Goal: Task Accomplishment & Management: Manage account settings

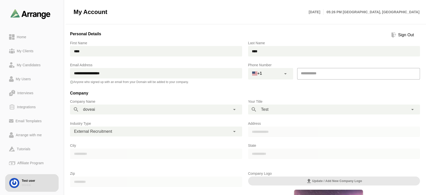
click at [399, 37] on div "Sign Out" at bounding box center [406, 35] width 20 height 6
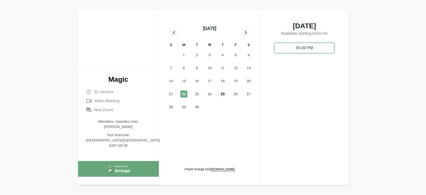
click at [224, 94] on span "25" at bounding box center [222, 94] width 7 height 7
click at [223, 95] on span "25" at bounding box center [222, 94] width 7 height 7
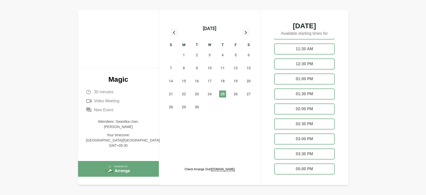
scroll to position [37, 0]
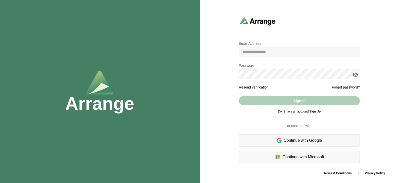
click at [259, 49] on input "email" at bounding box center [299, 52] width 121 height 11
type input "**********"
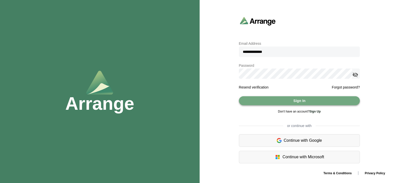
click at [297, 102] on span "Sign In" at bounding box center [299, 101] width 13 height 10
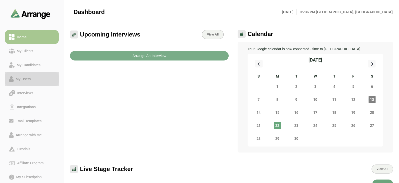
click at [15, 77] on div "My Users" at bounding box center [23, 79] width 19 height 6
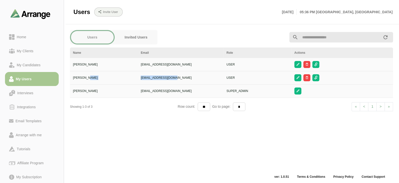
drag, startPoint x: 140, startPoint y: 77, endPoint x: 188, endPoint y: 78, distance: 48.0
click at [188, 78] on tr "Sam Singh harsh+9090@byldd.com USER" at bounding box center [231, 77] width 323 height 13
drag, startPoint x: 144, startPoint y: 64, endPoint x: 194, endPoint y: 66, distance: 50.5
click at [194, 66] on td "satya+099@byldd.com" at bounding box center [181, 64] width 86 height 13
drag, startPoint x: 138, startPoint y: 78, endPoint x: 185, endPoint y: 79, distance: 47.0
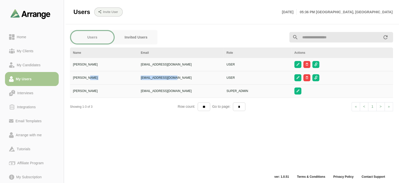
click at [185, 79] on tr "Sam Singh harsh+9090@byldd.com USER" at bounding box center [231, 77] width 323 height 13
click at [125, 140] on div "Users Invited Users Name Email Role Actions Rom Das satya+099@byldd.com USER Sa…" at bounding box center [231, 100] width 329 height 147
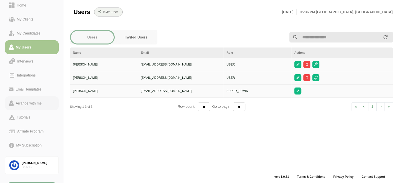
scroll to position [33, 0]
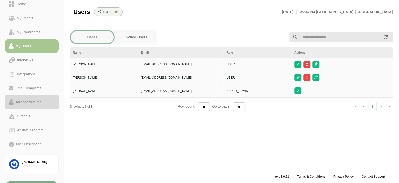
click at [23, 103] on div "Arrange with me" at bounding box center [29, 102] width 30 height 6
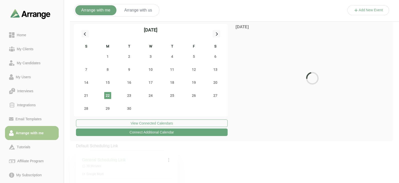
click at [130, 9] on button "Arrange with us" at bounding box center [139, 10] width 40 height 10
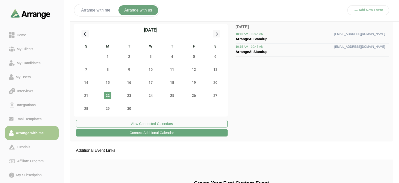
click at [366, 9] on button "Add New Event" at bounding box center [369, 10] width 42 height 10
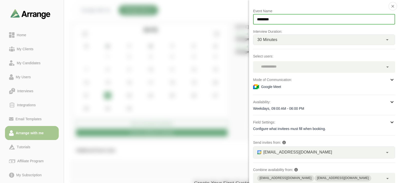
drag, startPoint x: 280, startPoint y: 19, endPoint x: 247, endPoint y: 13, distance: 34.3
click at [348, 15] on div "Event Name ********* Interview Duration: 30 Minutes ** Select users: Mode of Co…" at bounding box center [369, 15] width 42 height 0
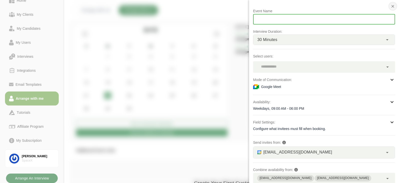
click at [392, 7] on icon "button" at bounding box center [393, 6] width 5 height 5
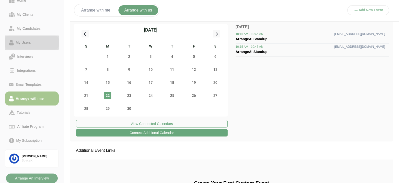
click at [27, 42] on div "My Users" at bounding box center [23, 43] width 19 height 6
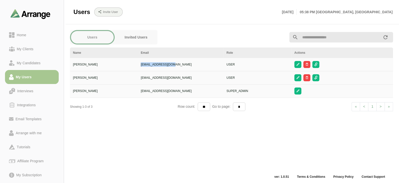
drag, startPoint x: 143, startPoint y: 64, endPoint x: 181, endPoint y: 67, distance: 38.6
click at [181, 67] on td "satya+099@byldd.com" at bounding box center [181, 64] width 86 height 13
click at [153, 140] on div "Users Invited Users Name Email Role Actions Rom Das satya+099@byldd.com USER Sa…" at bounding box center [231, 100] width 329 height 147
drag, startPoint x: 146, startPoint y: 65, endPoint x: 155, endPoint y: 63, distance: 9.1
click at [156, 63] on div "satya+099@byldd.com" at bounding box center [181, 64] width 80 height 5
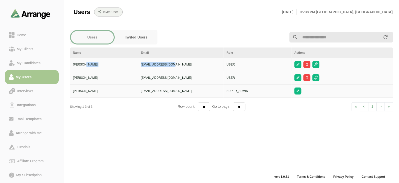
copy tr "satya+099@byldd.com"
drag, startPoint x: 134, startPoint y: 63, endPoint x: 196, endPoint y: 67, distance: 61.6
click at [196, 67] on tr "Rom Das satya+099@byldd.com USER" at bounding box center [231, 64] width 323 height 13
click at [160, 147] on div "Users Invited Users Name Email Role Actions Rom Das satya+099@byldd.com USER Sa…" at bounding box center [231, 100] width 329 height 147
drag, startPoint x: 141, startPoint y: 63, endPoint x: 181, endPoint y: 64, distance: 39.3
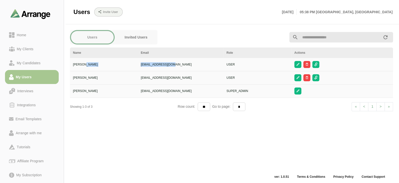
click at [181, 64] on tr "Rom Das satya+099@byldd.com USER" at bounding box center [231, 64] width 323 height 13
click at [181, 64] on div "satya+099@byldd.com" at bounding box center [181, 64] width 80 height 5
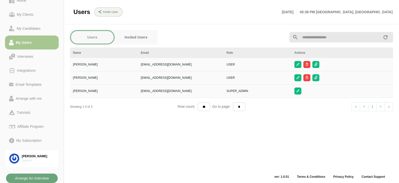
click at [37, 179] on b "Arrange An Interview" at bounding box center [32, 179] width 34 height 10
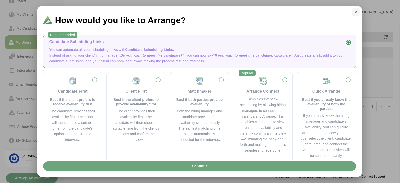
click at [356, 14] on icon "button" at bounding box center [356, 12] width 5 height 5
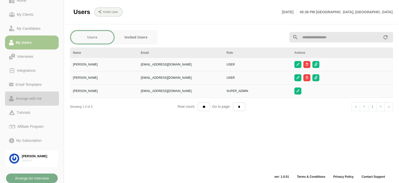
click at [44, 99] on div "Arrange with me" at bounding box center [29, 99] width 30 height 6
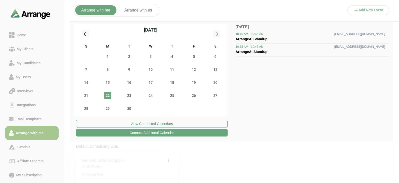
click at [137, 6] on button "Arrange with us" at bounding box center [139, 10] width 40 height 10
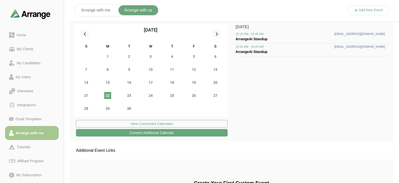
click at [379, 9] on button "Add New Event" at bounding box center [369, 10] width 42 height 10
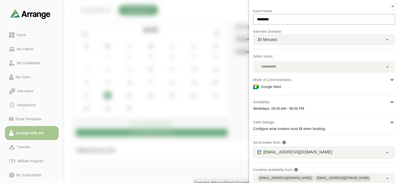
click at [310, 61] on div at bounding box center [318, 67] width 131 height 12
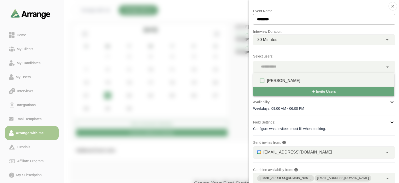
click at [348, 15] on div at bounding box center [369, 15] width 42 height 0
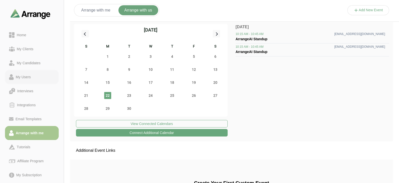
click at [42, 77] on div "My Users" at bounding box center [32, 77] width 46 height 6
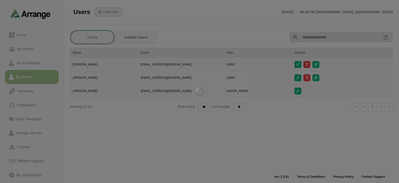
drag, startPoint x: 146, startPoint y: 68, endPoint x: 142, endPoint y: 62, distance: 7.2
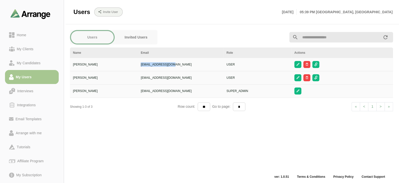
copy div "satya+099@byldd.com"
drag, startPoint x: 142, startPoint y: 62, endPoint x: 192, endPoint y: 68, distance: 50.4
click at [192, 68] on td "satya+099@byldd.com" at bounding box center [181, 64] width 86 height 13
copy div "satya+099@byldd.com"
click at [115, 14] on b "Invite User" at bounding box center [110, 12] width 15 height 4
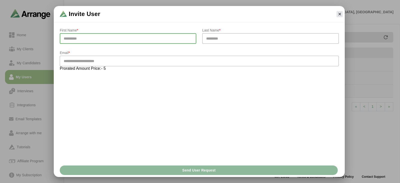
click at [116, 39] on input "text" at bounding box center [128, 38] width 137 height 11
type input "*****"
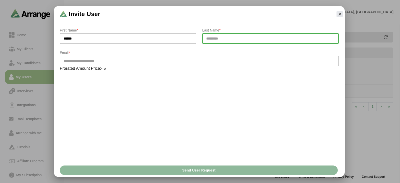
click at [209, 40] on input "text" at bounding box center [270, 38] width 137 height 11
type input "********"
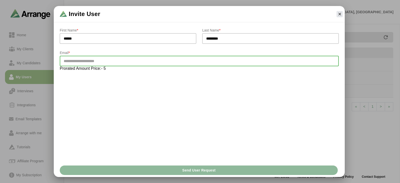
click at [195, 62] on input "email" at bounding box center [199, 61] width 279 height 11
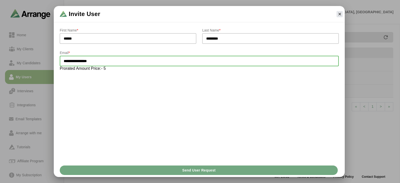
type input "**********"
click at [213, 169] on span "Send User Request" at bounding box center [199, 171] width 34 height 10
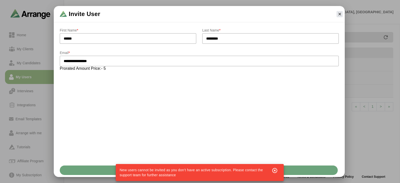
click at [104, 130] on div "**********" at bounding box center [199, 93] width 291 height 140
click at [9, 134] on div "**********" at bounding box center [199, 91] width 388 height 171
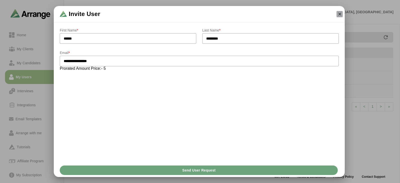
click at [338, 16] on icon "button" at bounding box center [340, 14] width 5 height 5
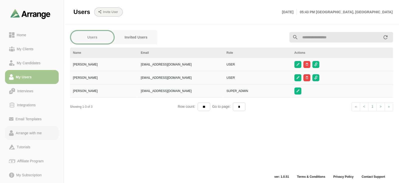
scroll to position [35, 0]
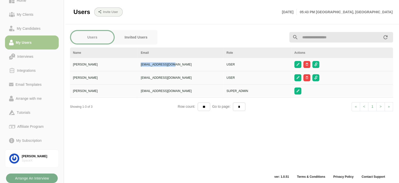
copy div "satya+099@byldd.com"
drag, startPoint x: 143, startPoint y: 65, endPoint x: 185, endPoint y: 64, distance: 42.0
click at [185, 64] on td "satya+099@byldd.com" at bounding box center [181, 64] width 86 height 13
copy div "satya+099@byldd.com"
click at [34, 160] on div "SpaceX" at bounding box center [38, 161] width 33 height 4
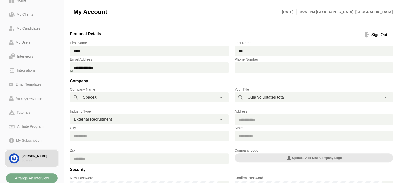
click at [376, 34] on div "Sign Out" at bounding box center [380, 35] width 20 height 6
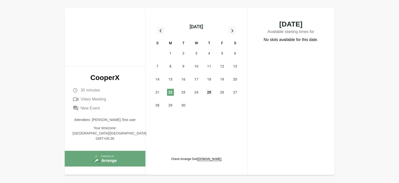
click at [211, 92] on span "25" at bounding box center [209, 92] width 7 height 7
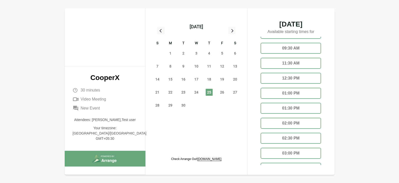
scroll to position [45, 0]
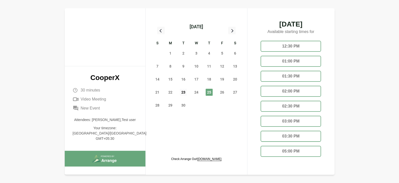
click at [182, 91] on span "23" at bounding box center [183, 92] width 7 height 7
click at [232, 93] on span "27" at bounding box center [235, 92] width 7 height 7
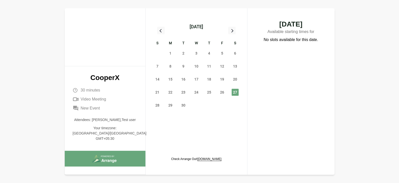
click at [228, 90] on div "26" at bounding box center [222, 92] width 13 height 13
click at [224, 91] on span "26" at bounding box center [222, 92] width 7 height 7
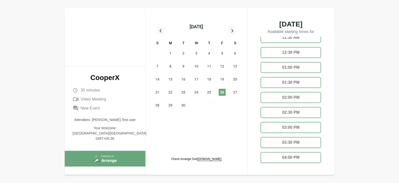
scroll to position [45, 0]
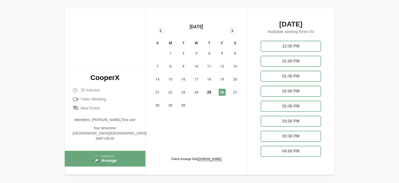
click at [207, 90] on span "25" at bounding box center [209, 92] width 7 height 7
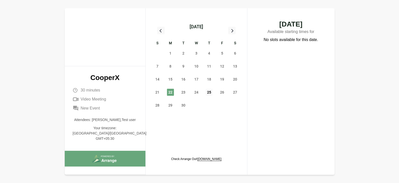
click at [208, 93] on span "25" at bounding box center [209, 92] width 7 height 7
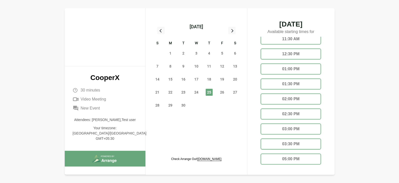
scroll to position [45, 0]
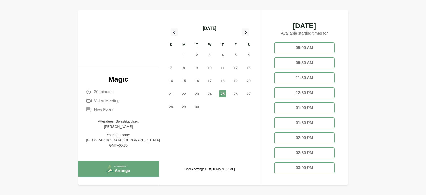
scroll to position [37, 0]
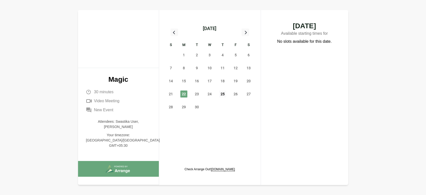
click at [223, 95] on span "25" at bounding box center [222, 94] width 7 height 7
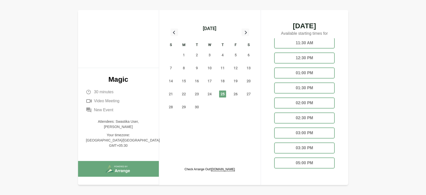
scroll to position [35, 0]
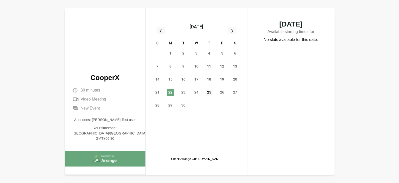
click at [211, 94] on span "25" at bounding box center [209, 92] width 7 height 7
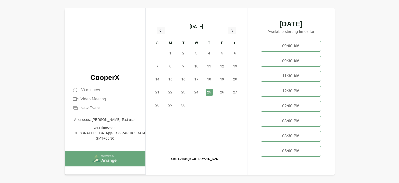
scroll to position [0, 0]
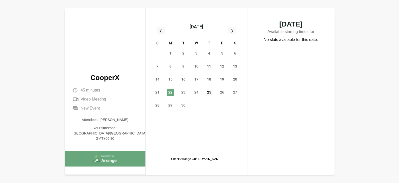
click at [211, 92] on span "25" at bounding box center [209, 92] width 7 height 7
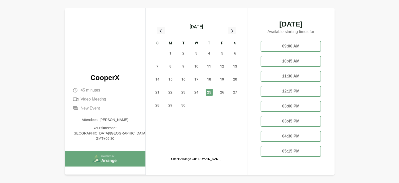
scroll to position [0, 0]
